Goal: Task Accomplishment & Management: Use online tool/utility

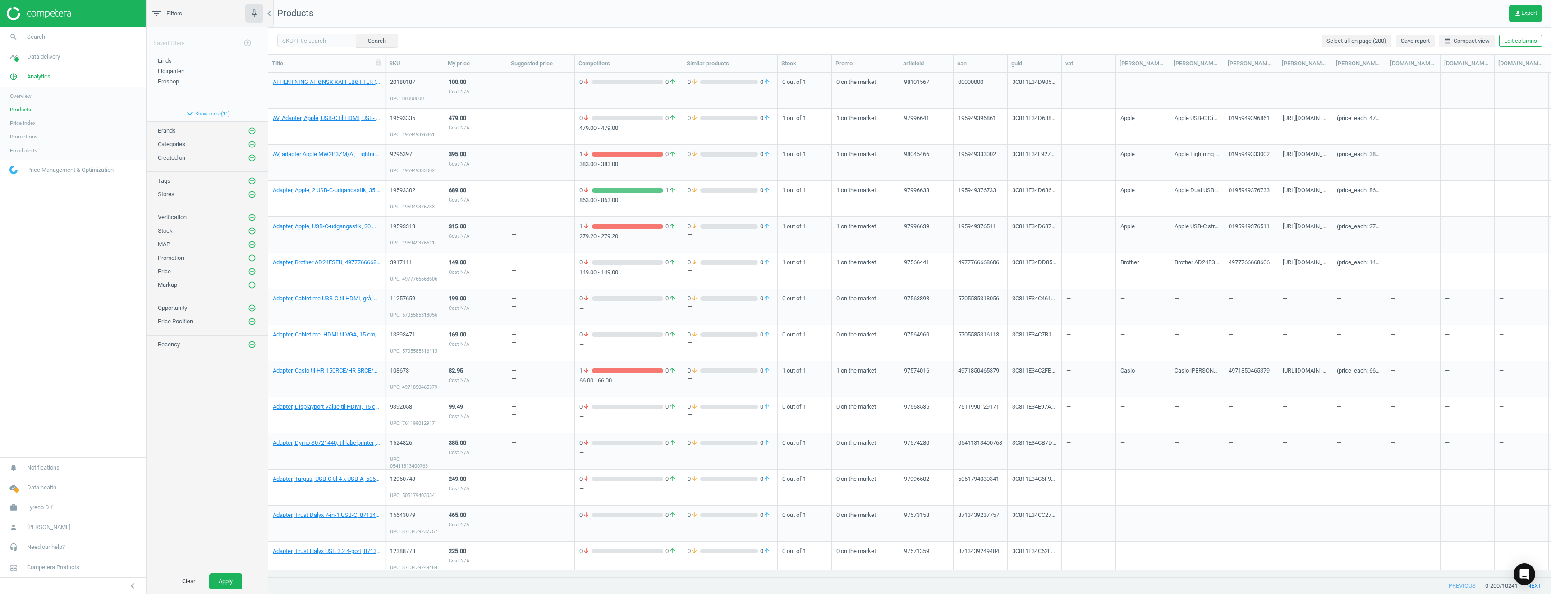
scroll to position [491, 1276]
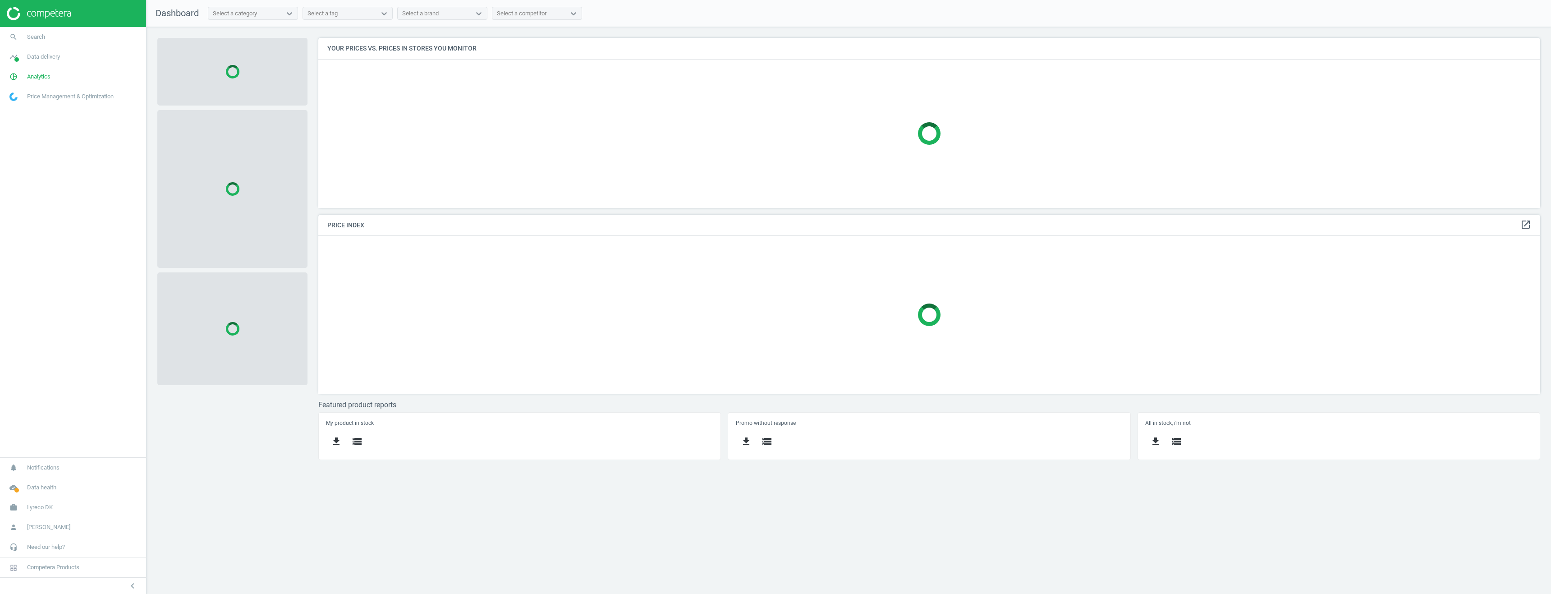
scroll to position [184, 1236]
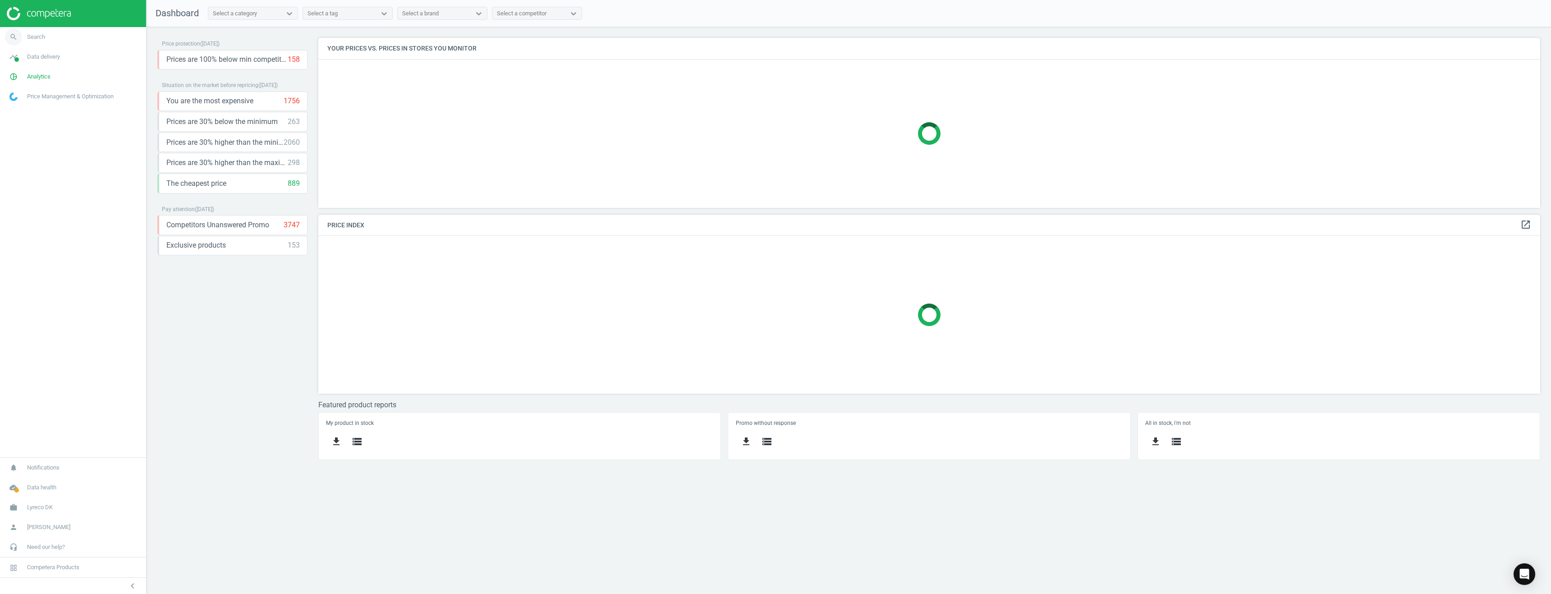
click at [31, 38] on span "Search" at bounding box center [36, 37] width 18 height 8
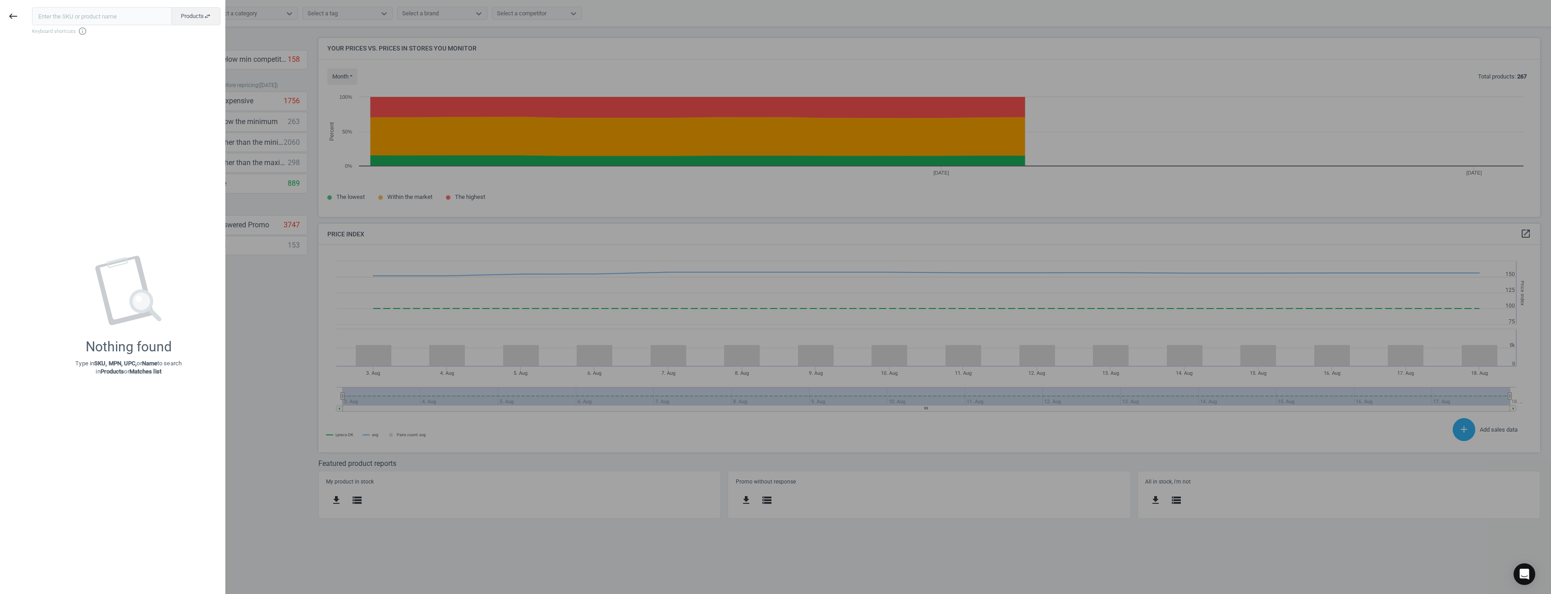
scroll to position [221, 1236]
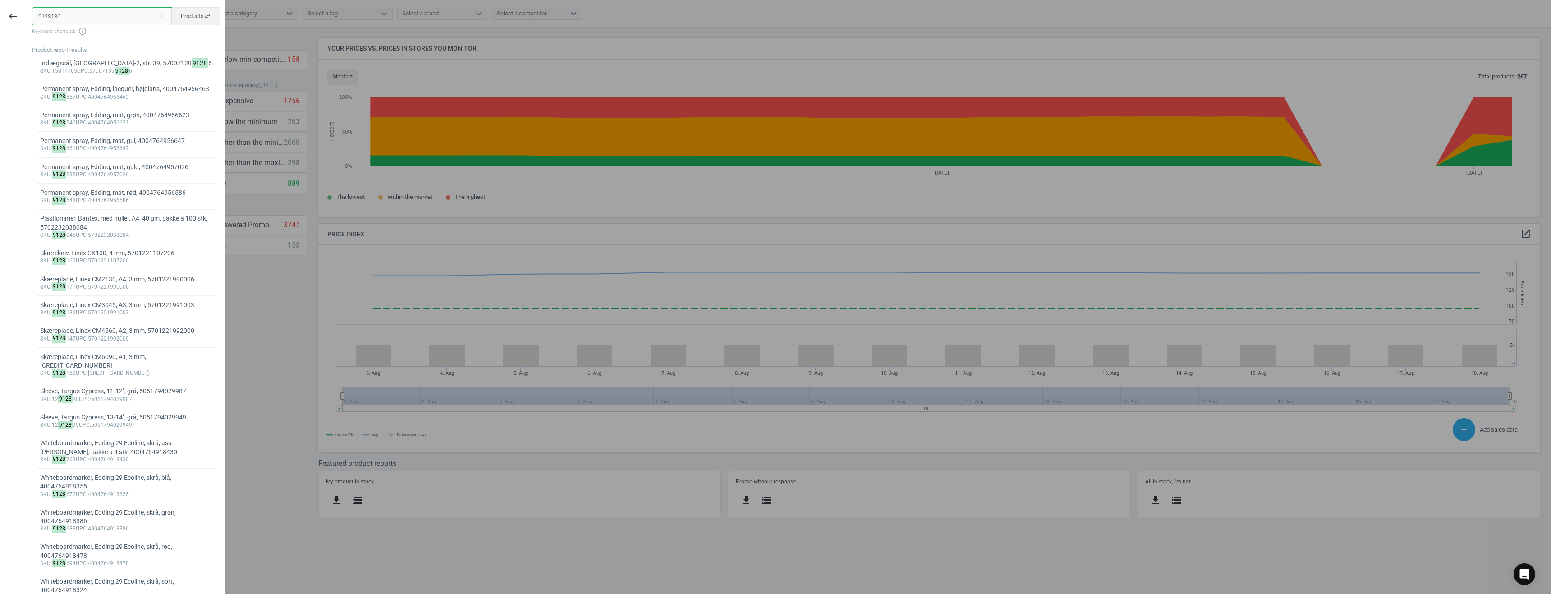
type input "9128136"
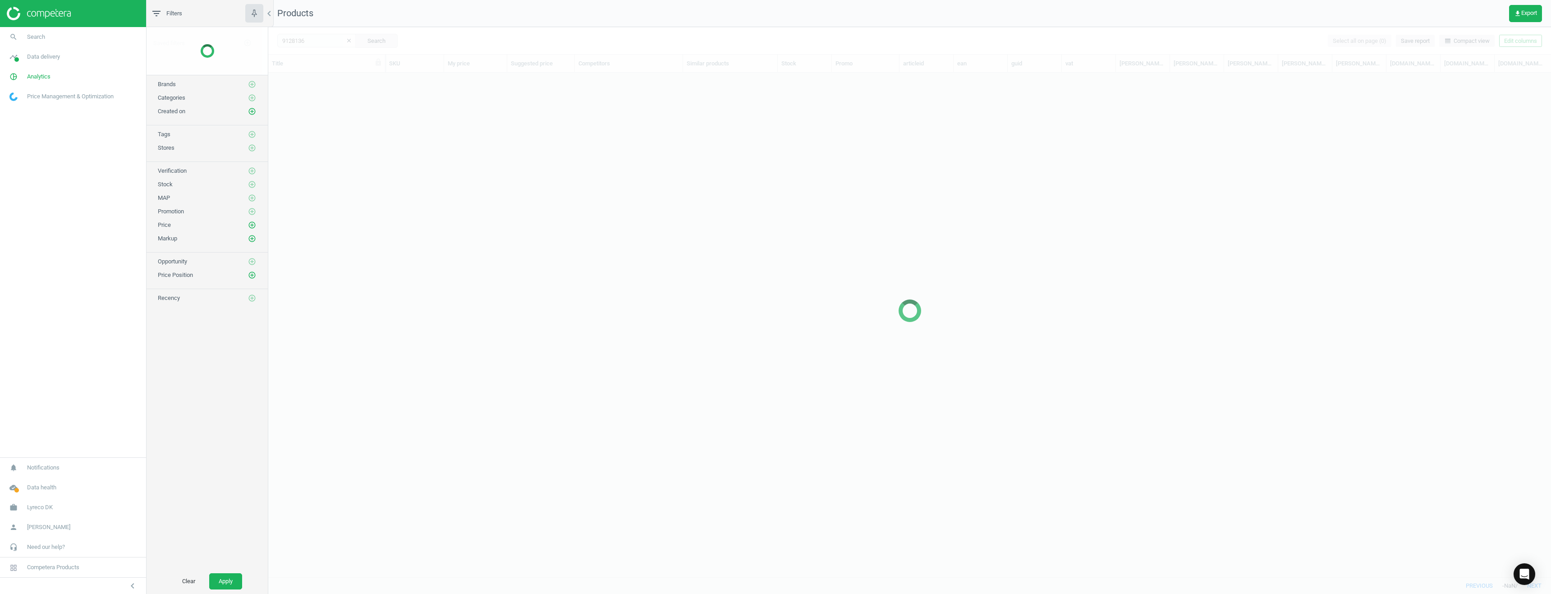
scroll to position [491, 1276]
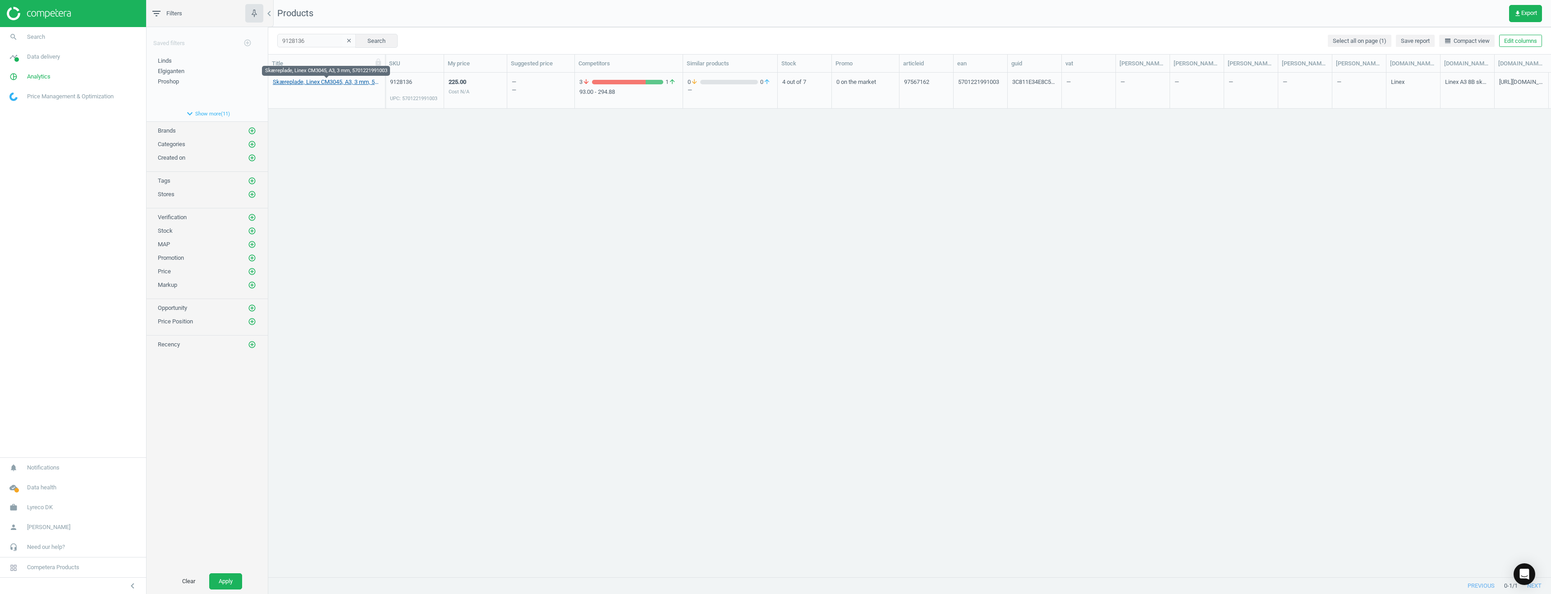
click at [328, 78] on link "Skæreplade, Linex CM3045, A3, 3 mm, 5701221991003" at bounding box center [327, 82] width 108 height 8
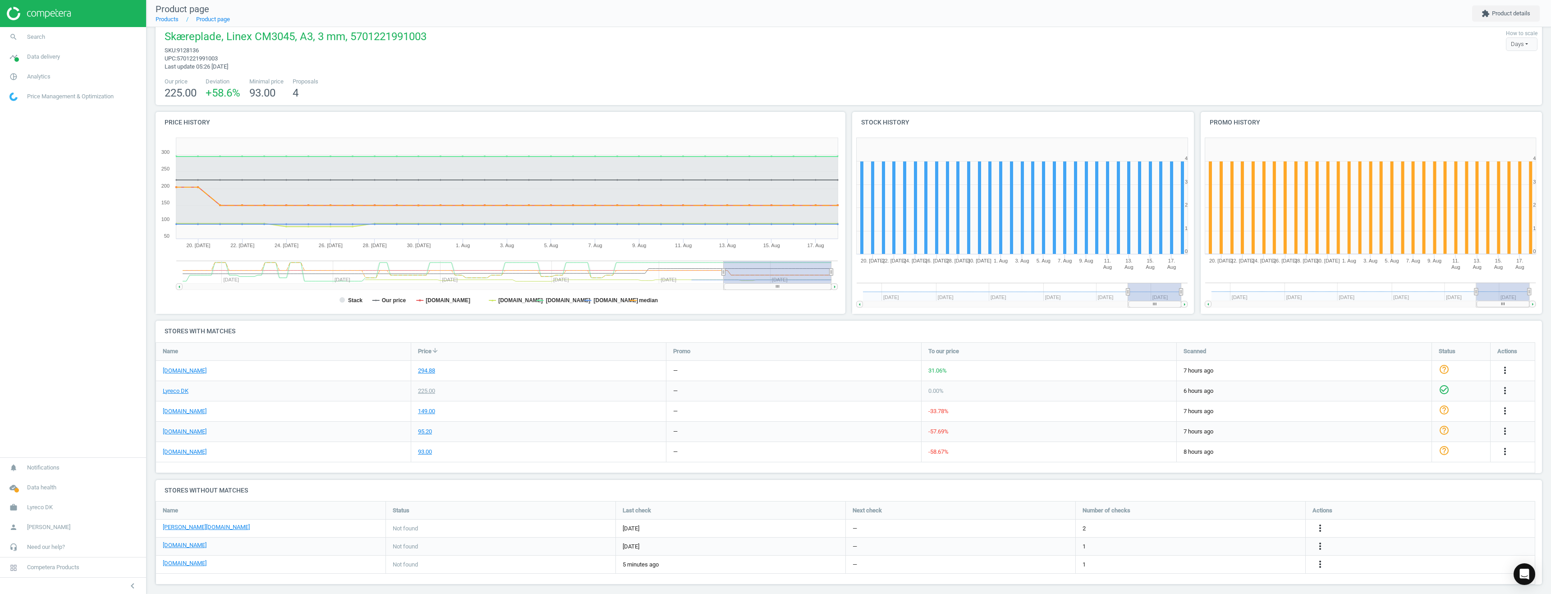
scroll to position [18, 0]
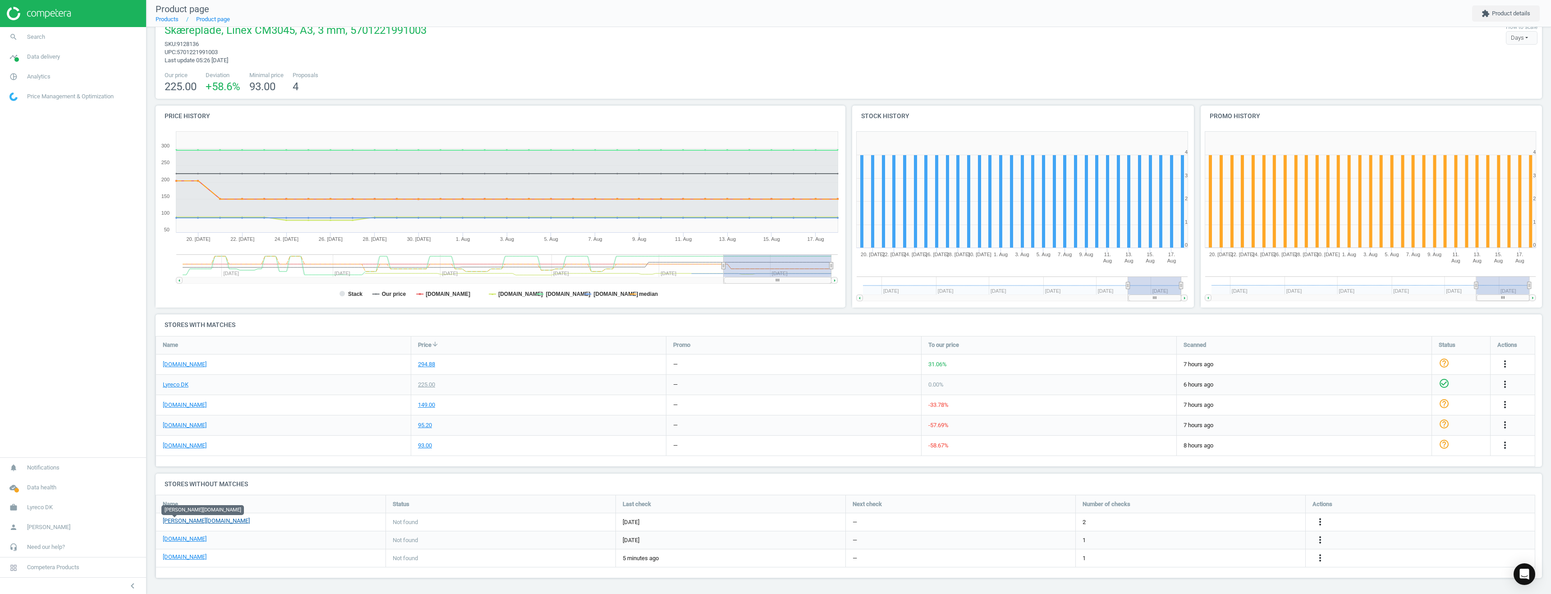
click at [175, 523] on link "[PERSON_NAME][DOMAIN_NAME]" at bounding box center [206, 521] width 87 height 8
click at [1317, 521] on icon "more_vert" at bounding box center [1320, 521] width 11 height 11
click at [1239, 521] on link "Edit URL/product option" at bounding box center [1250, 522] width 124 height 14
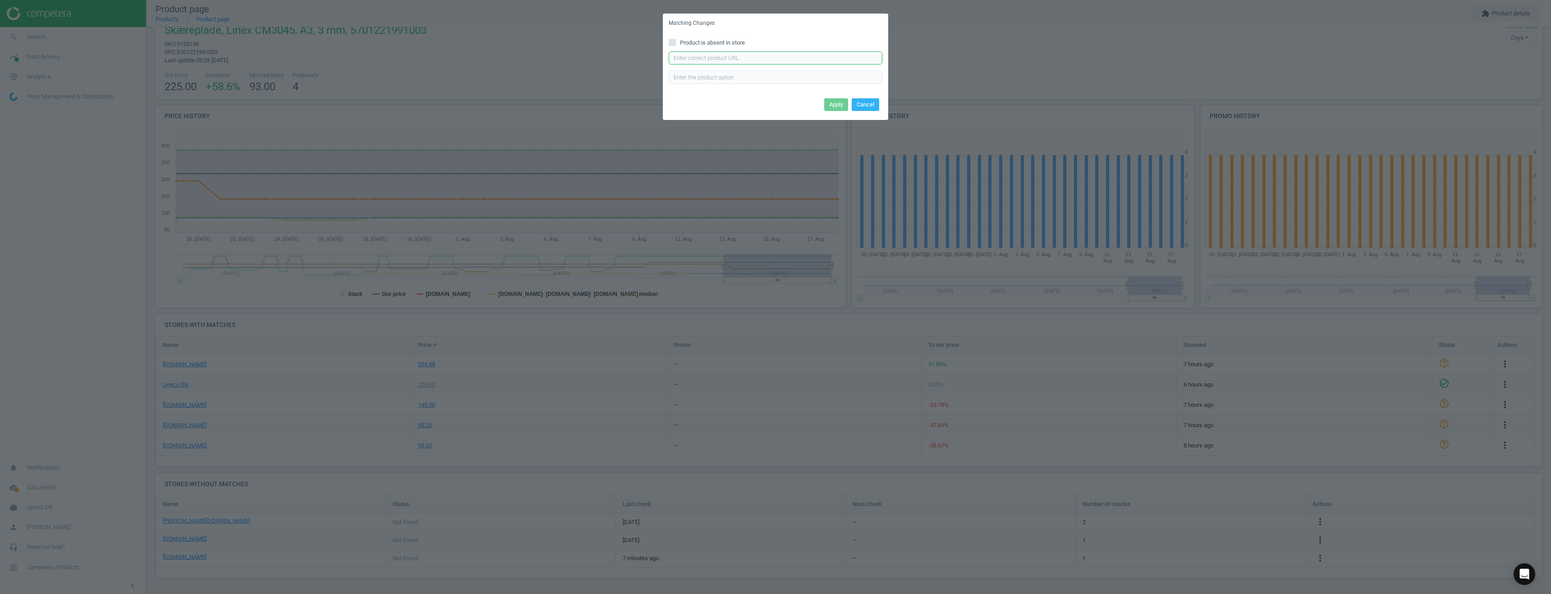
click at [757, 55] on input "text" at bounding box center [776, 58] width 214 height 14
paste input "https://www.lomax.dk/flere-produkter/hobbyartikler/sakse-tape-og-lim/skaereunde…"
type input "https://www.lomax.dk/flere-produkter/hobbyartikler/sakse-tape-og-lim/skaereunde…"
click at [835, 105] on button "Apply" at bounding box center [836, 104] width 24 height 13
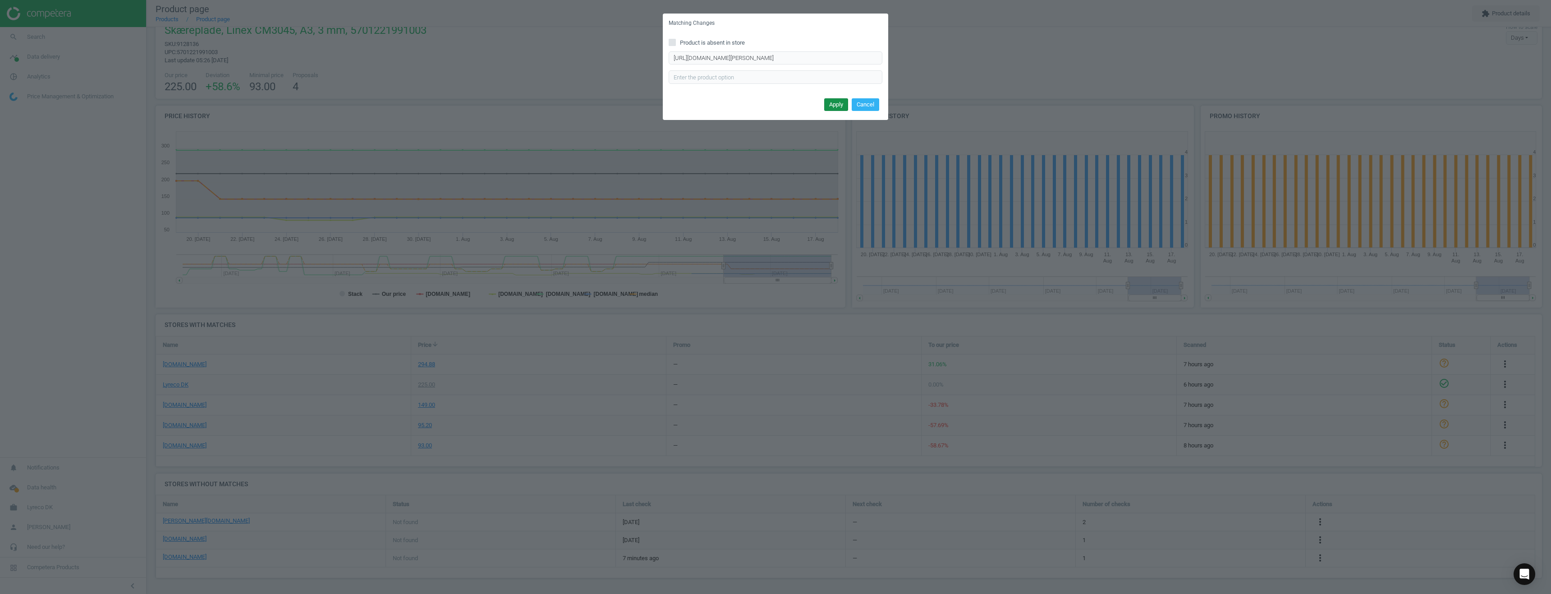
scroll to position [0, 0]
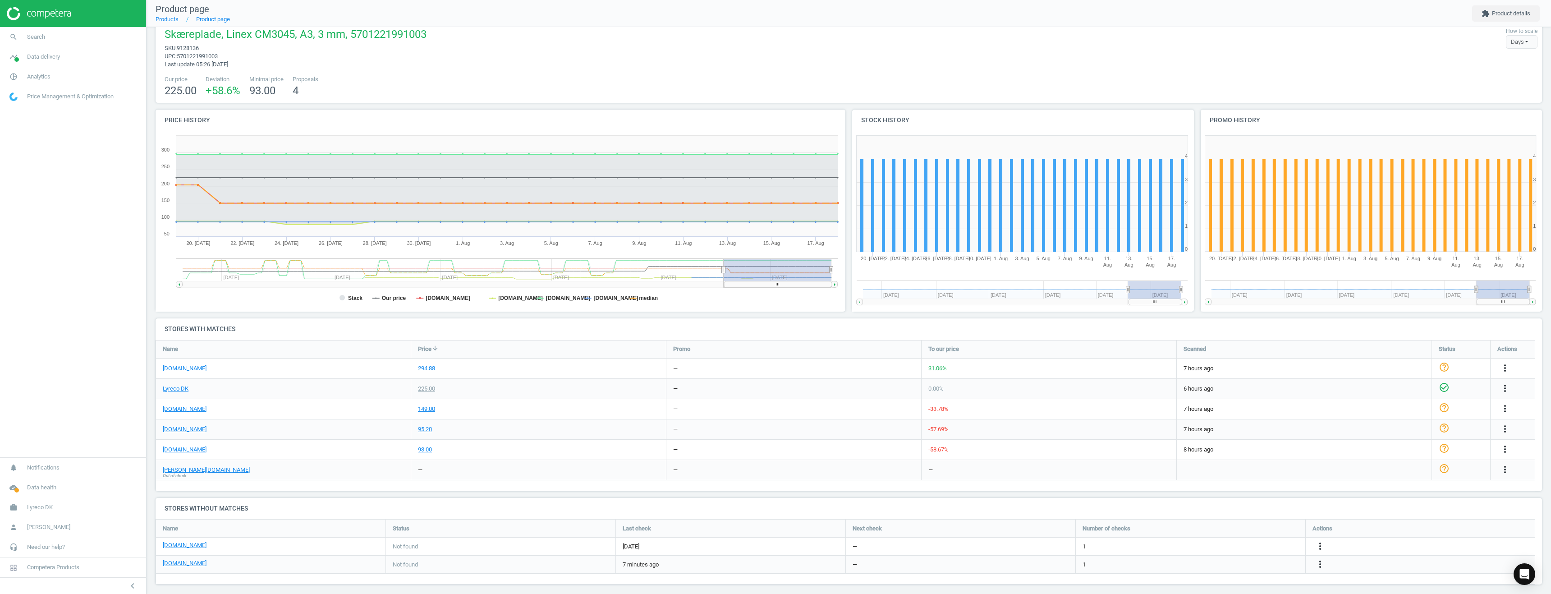
scroll to position [20, 0]
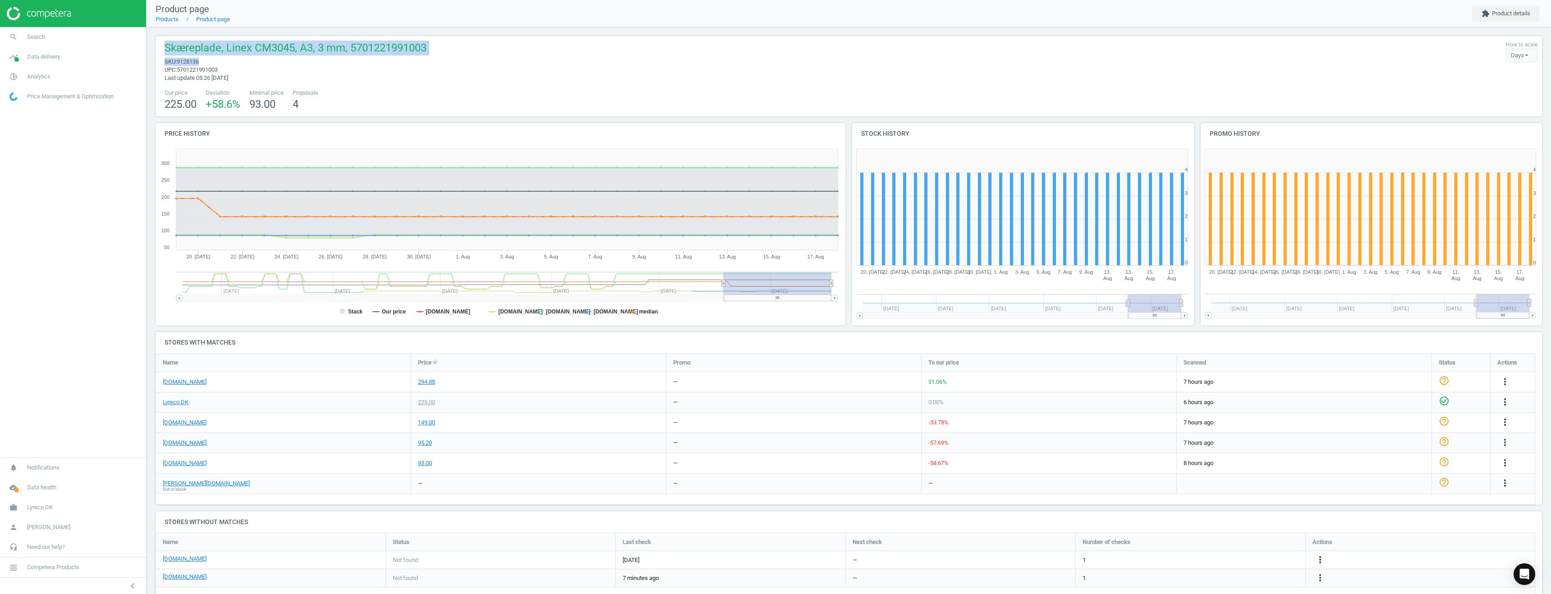
drag, startPoint x: 161, startPoint y: 43, endPoint x: 247, endPoint y: 63, distance: 87.8
click at [247, 63] on div "Skæreplade, Linex CM3045, A3, 3 mm, 5701221991003 sku : 9128136 upc : 570122199…" at bounding box center [293, 61] width 267 height 41
copy div "Skæreplade, Linex CM3045, A3, 3 mm, 5701221991003 sku : 9128136"
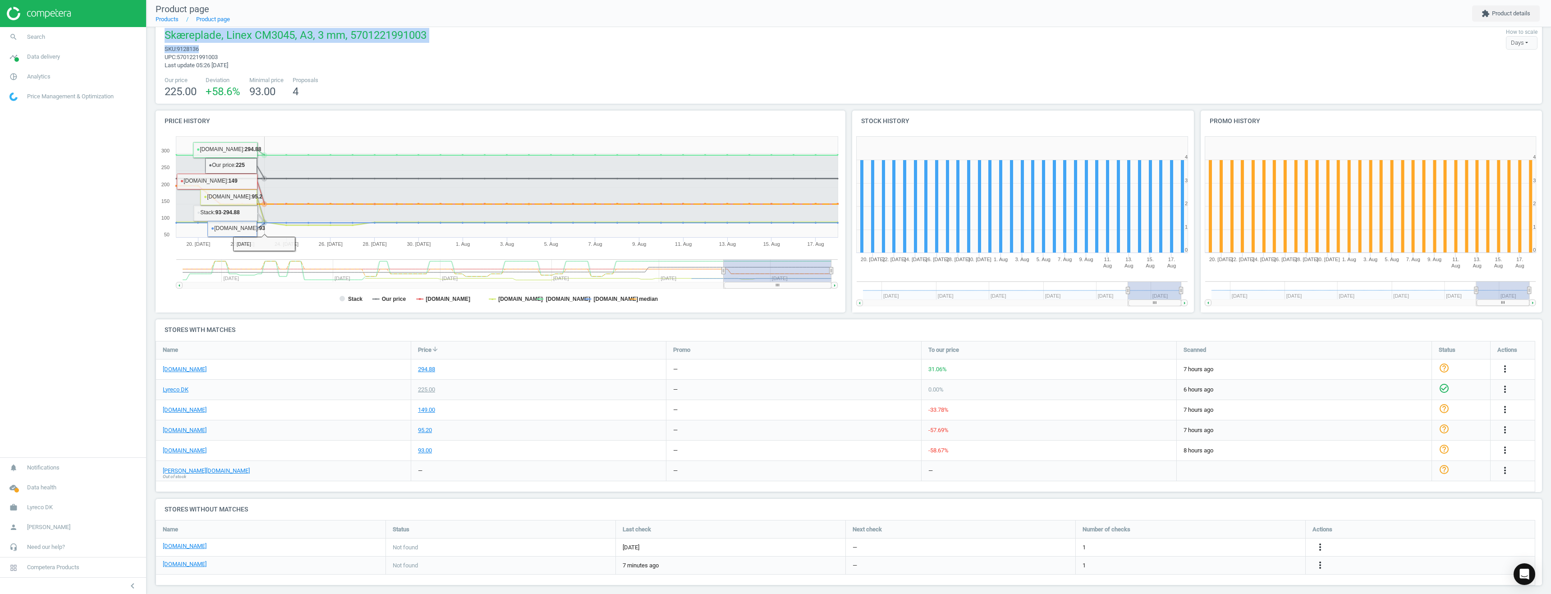
scroll to position [20, 0]
